Goal: Transaction & Acquisition: Purchase product/service

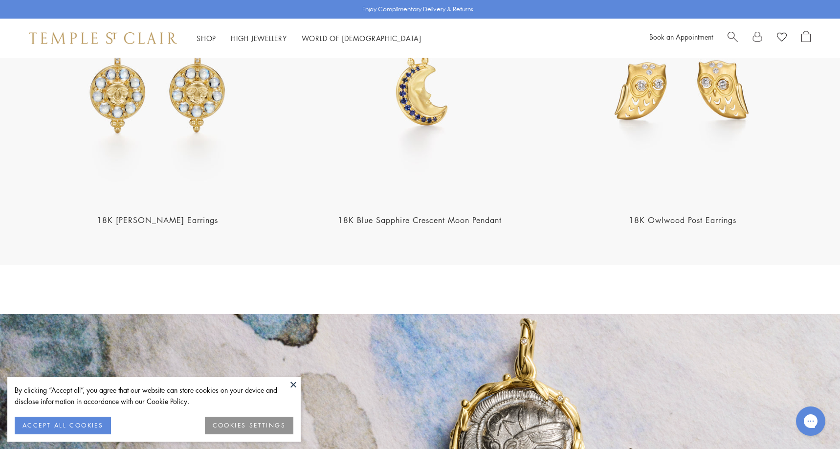
scroll to position [1513, 0]
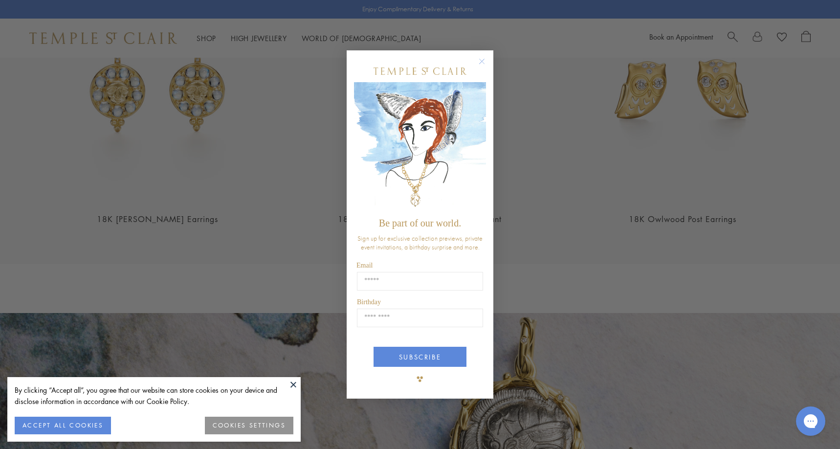
click at [480, 56] on icon "Close dialog" at bounding box center [482, 61] width 12 height 12
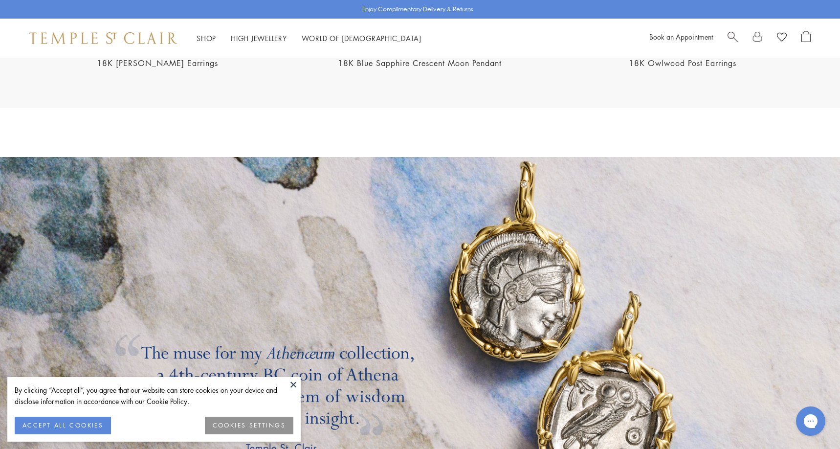
scroll to position [1502, 0]
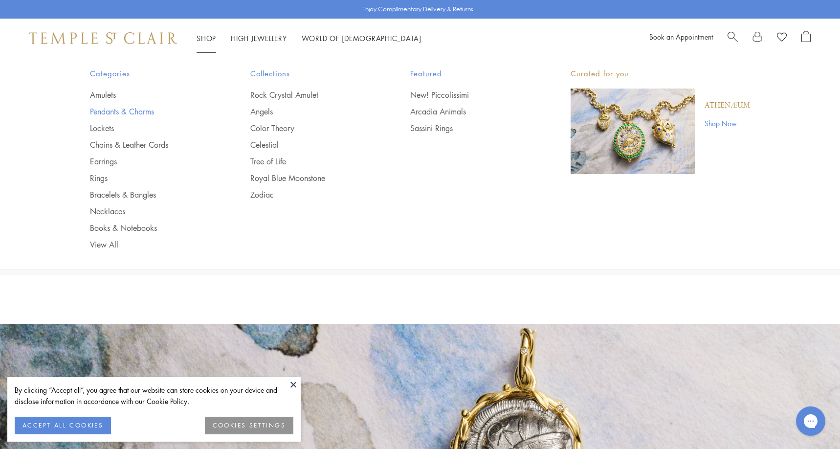
click at [142, 110] on link "Pendants & Charms" at bounding box center [150, 111] width 121 height 11
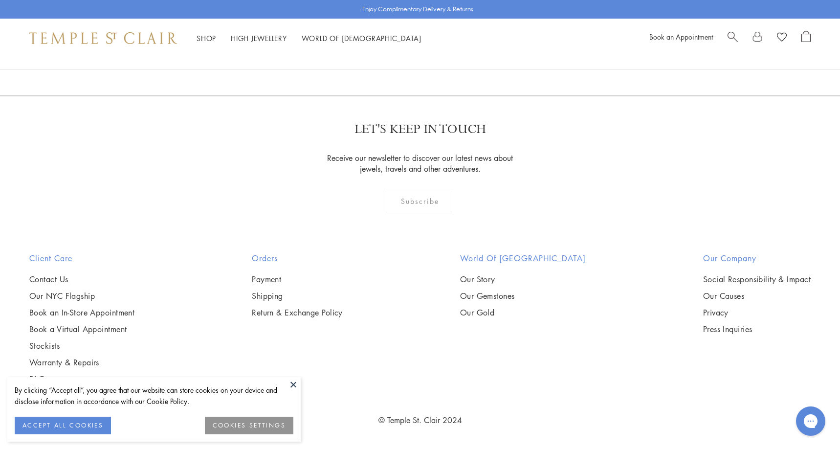
scroll to position [2617, 0]
click at [0, 0] on img at bounding box center [0, 0] width 0 height 0
click at [403, 56] on link "2" at bounding box center [404, 42] width 32 height 27
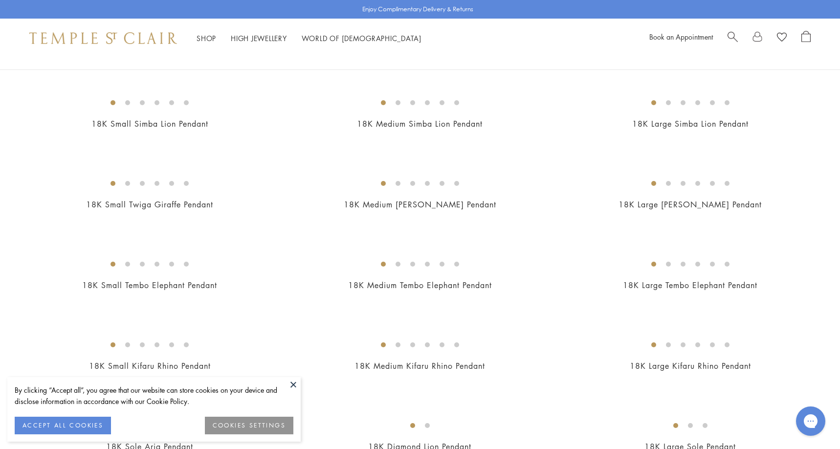
scroll to position [895, 0]
